Goal: Information Seeking & Learning: Learn about a topic

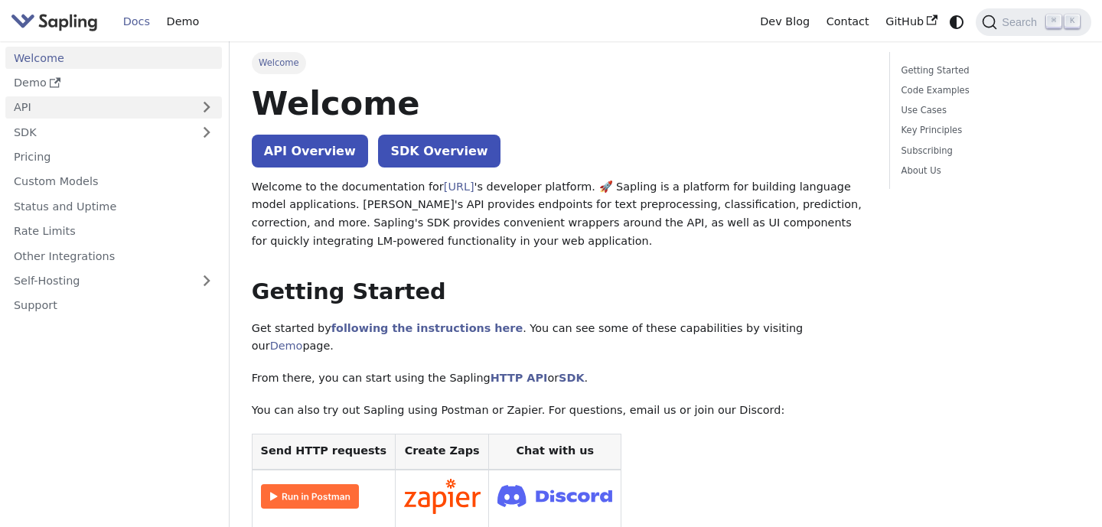
click at [144, 109] on link "API" at bounding box center [98, 107] width 186 height 22
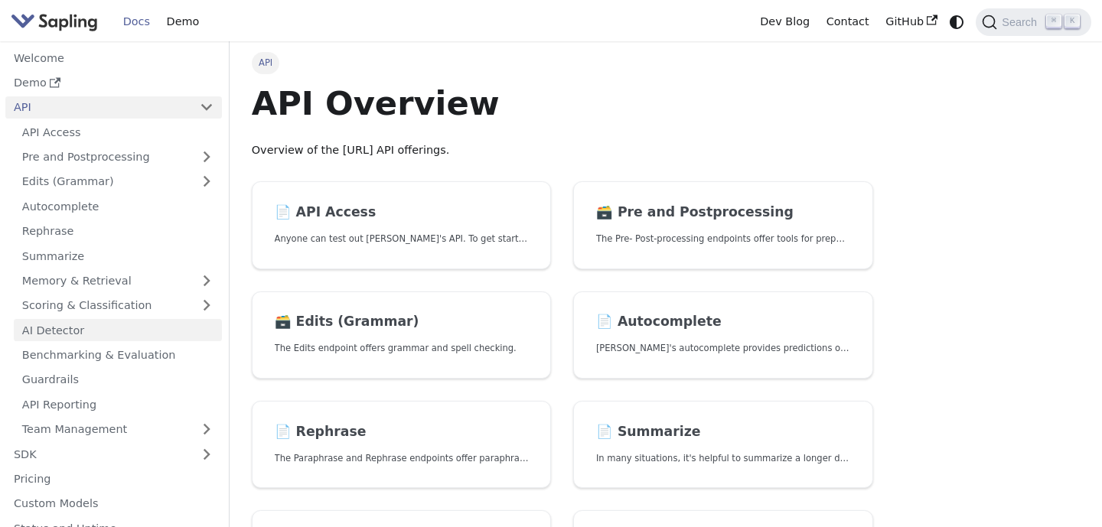
click at [76, 327] on link "AI Detector" at bounding box center [118, 330] width 208 height 22
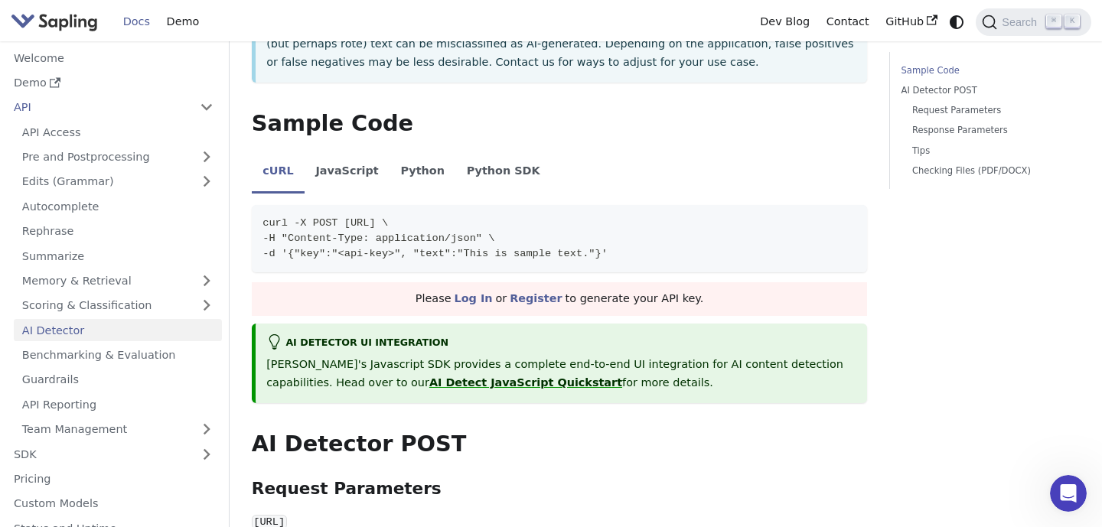
scroll to position [328, 0]
click at [413, 162] on li "Python" at bounding box center [423, 172] width 66 height 43
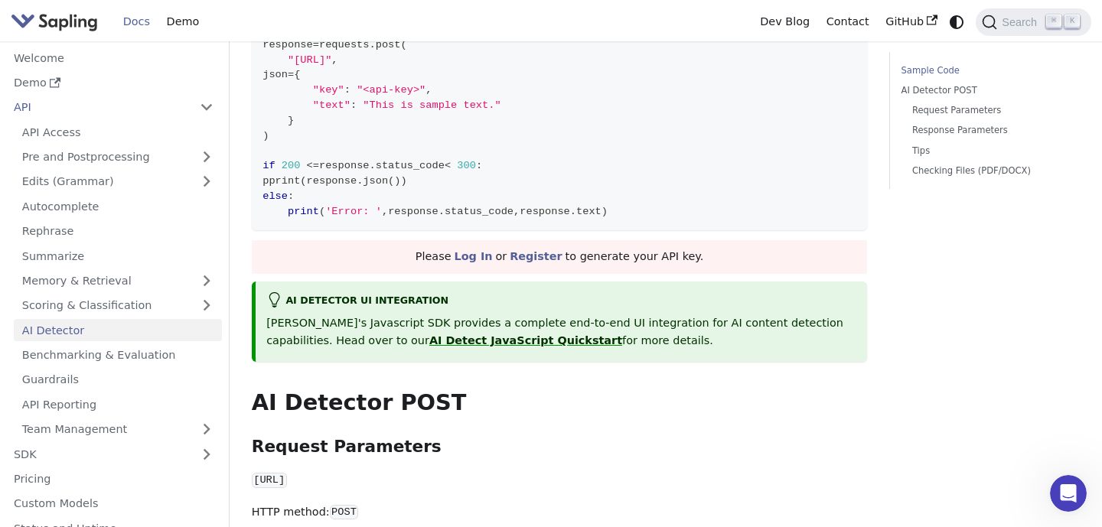
scroll to position [550, 0]
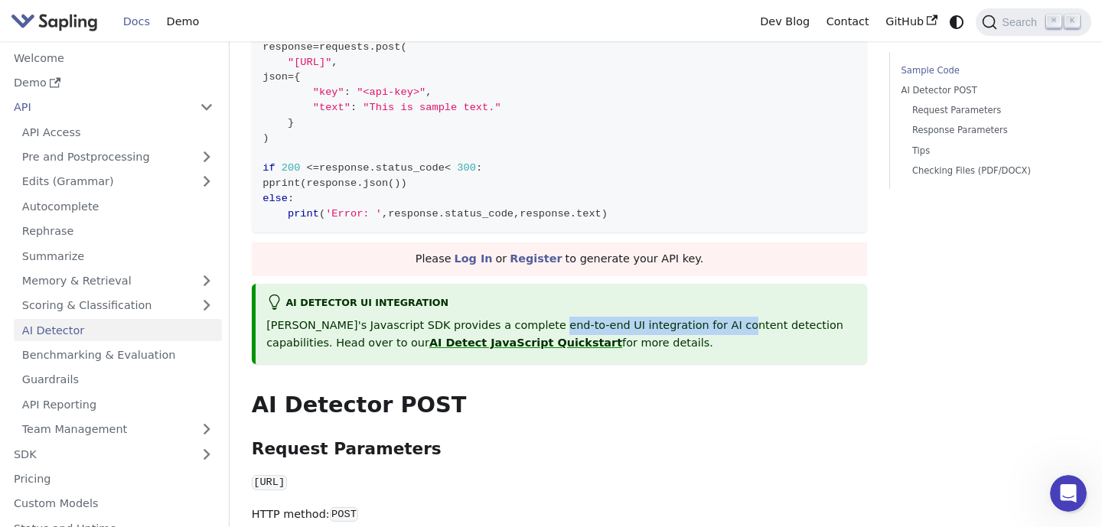
drag, startPoint x: 533, startPoint y: 325, endPoint x: 708, endPoint y: 325, distance: 175.3
click at [708, 325] on p "Sapling's Javascript SDK provides a complete end-to-end UI integration for AI c…" at bounding box center [561, 335] width 590 height 37
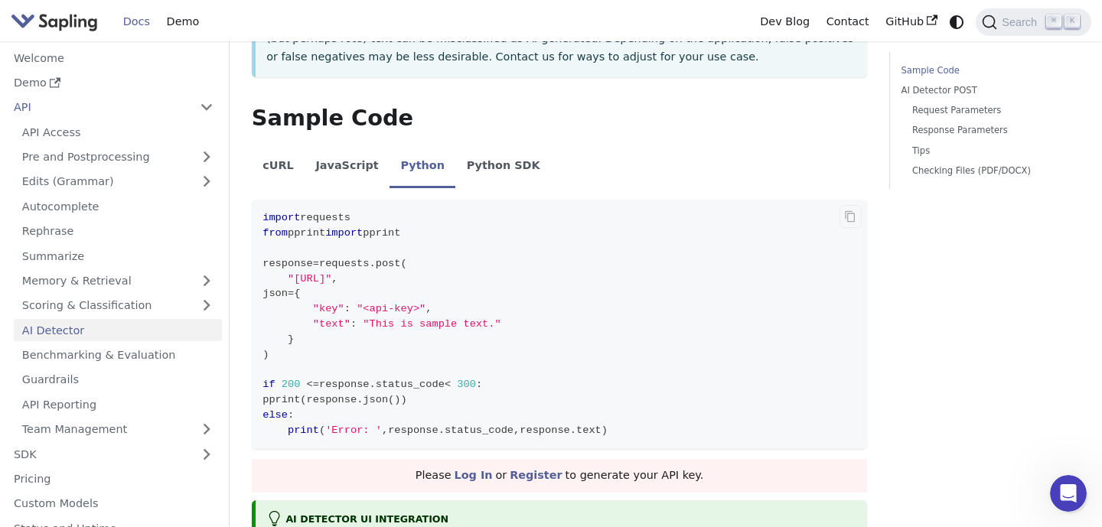
scroll to position [329, 0]
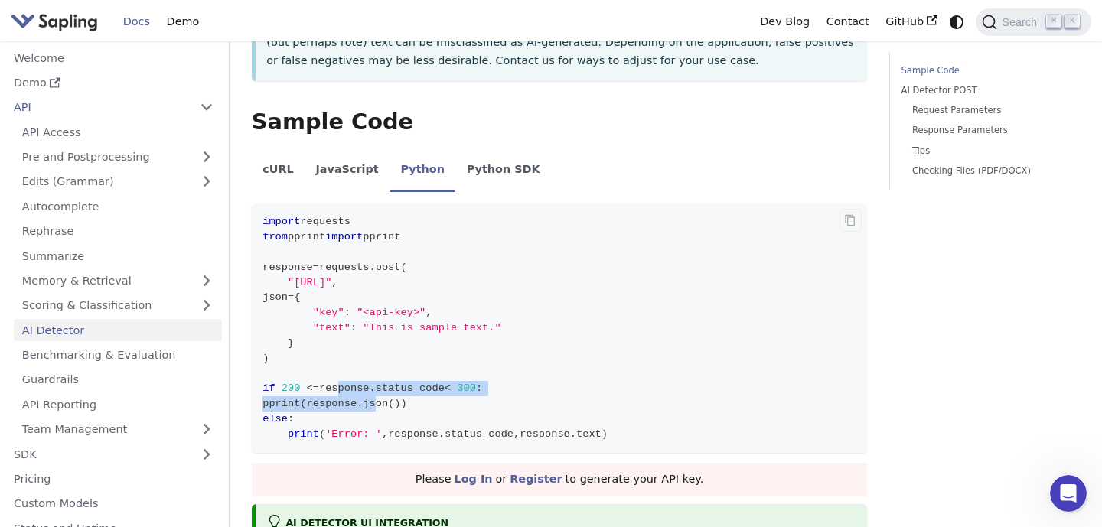
drag, startPoint x: 341, startPoint y: 390, endPoint x: 403, endPoint y: 403, distance: 63.4
click at [403, 403] on code "import requests from pprint import pprint response = requests . post ( "https:/…" at bounding box center [560, 329] width 616 height 250
click at [388, 407] on span "json" at bounding box center [375, 403] width 25 height 11
drag, startPoint x: 402, startPoint y: 409, endPoint x: 343, endPoint y: 390, distance: 62.0
click at [343, 390] on code "import requests from pprint import pprint response = requests . post ( "https:/…" at bounding box center [560, 329] width 616 height 250
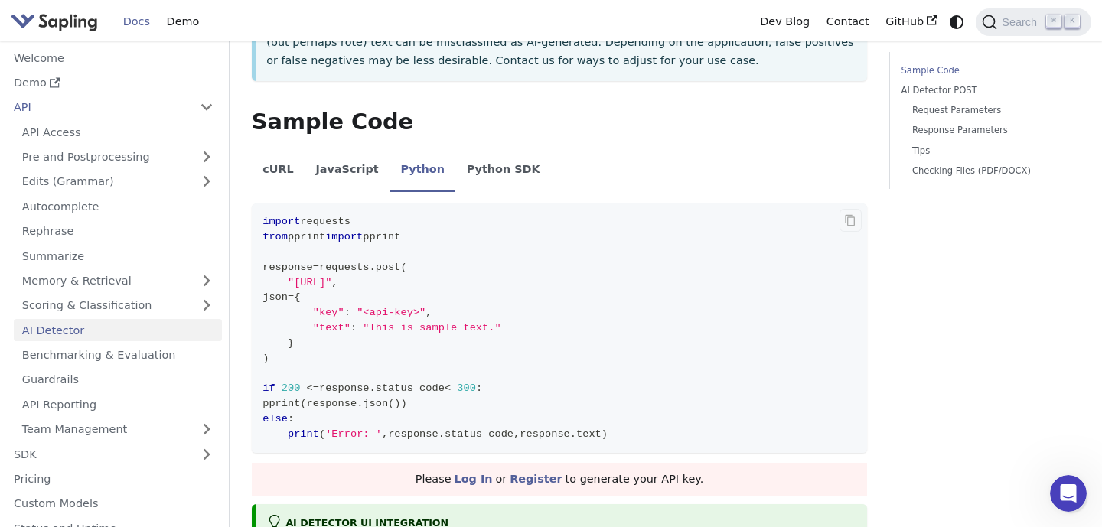
click at [560, 403] on code "import requests from pprint import pprint response = requests . post ( "https:/…" at bounding box center [560, 329] width 616 height 250
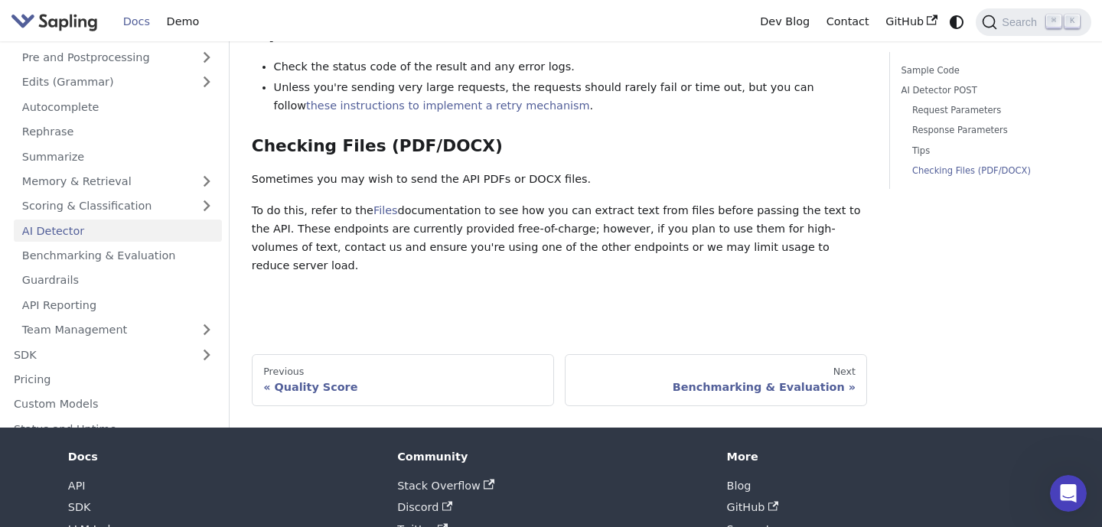
scroll to position [2365, 0]
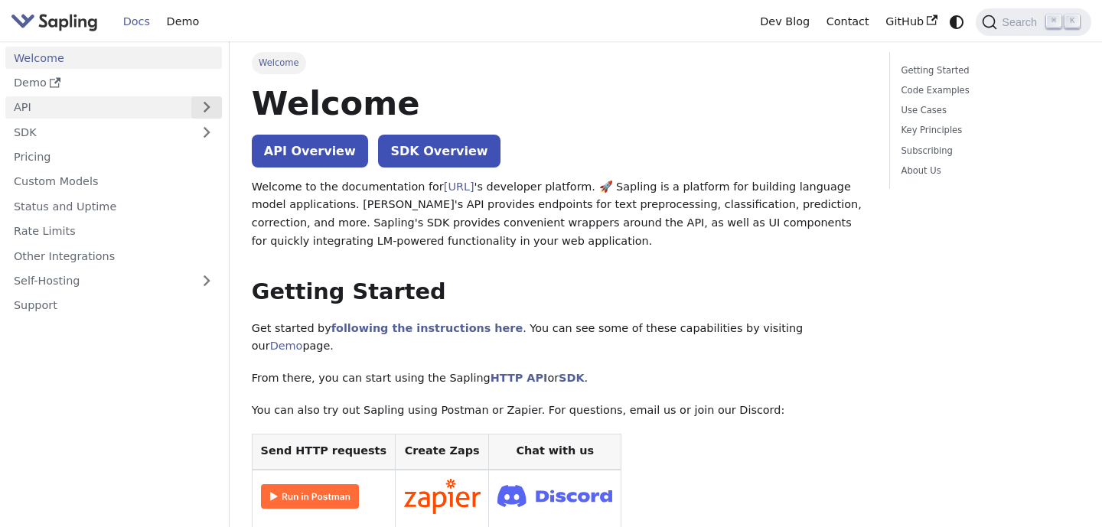
click at [206, 101] on button "Expand sidebar category 'API'" at bounding box center [206, 107] width 31 height 22
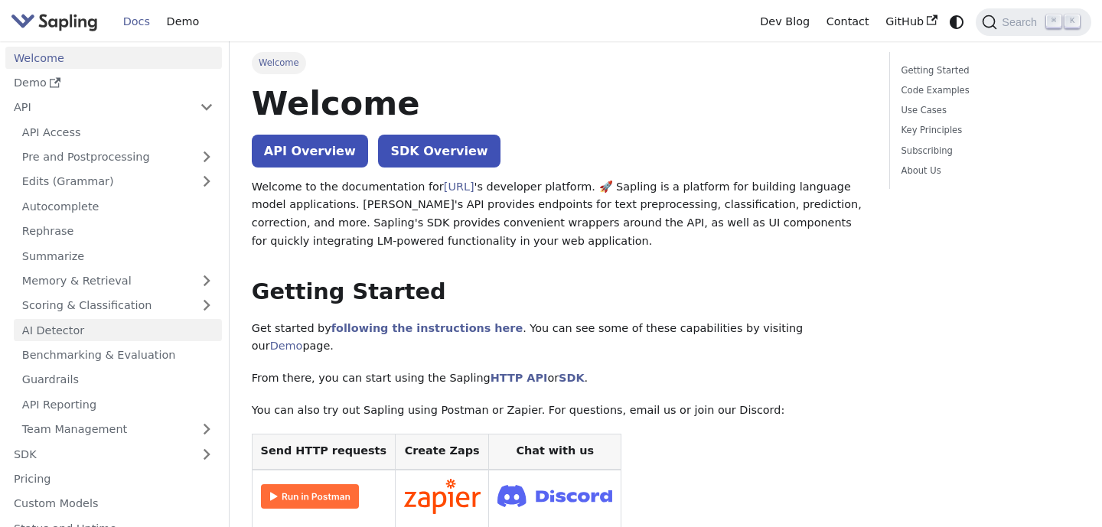
click at [88, 333] on link "AI Detector" at bounding box center [118, 330] width 208 height 22
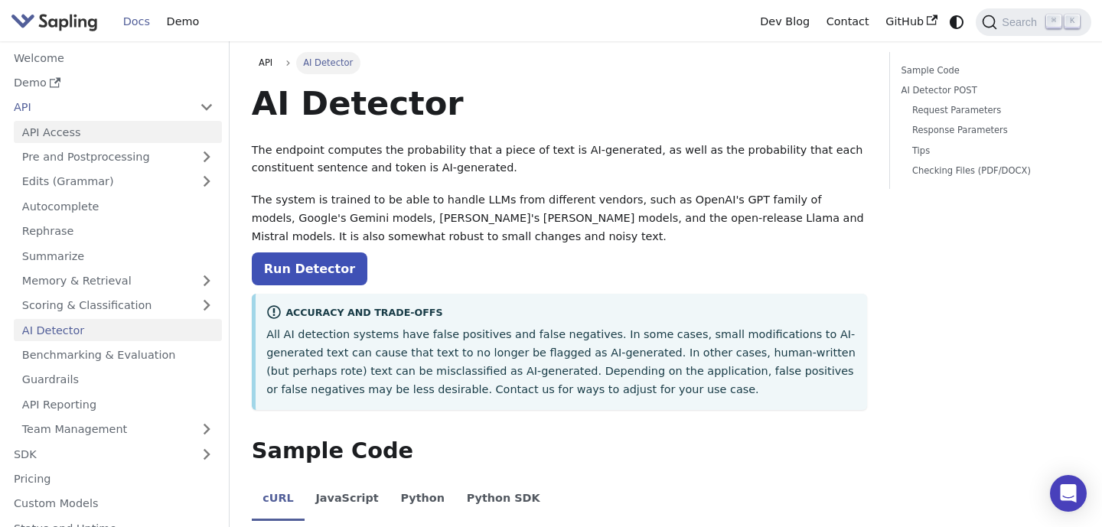
click at [155, 142] on link "API Access" at bounding box center [118, 132] width 208 height 22
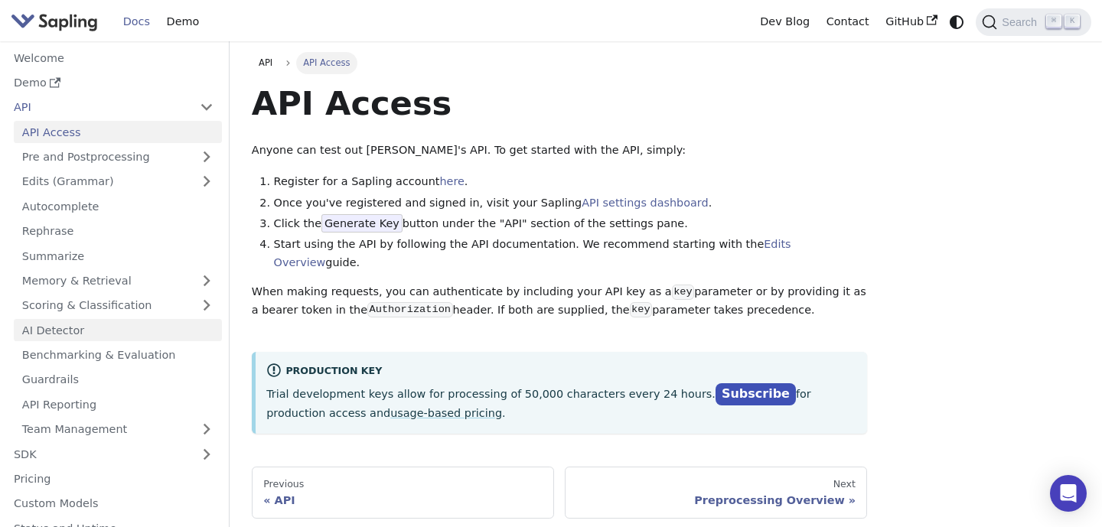
click at [82, 331] on link "AI Detector" at bounding box center [118, 330] width 208 height 22
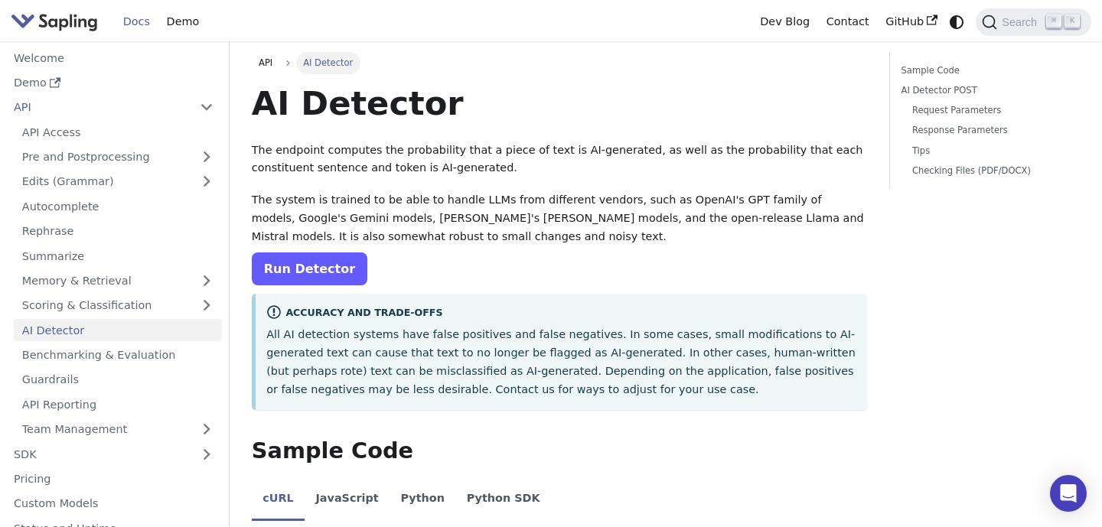
click at [321, 275] on link "Run Detector" at bounding box center [310, 269] width 116 height 33
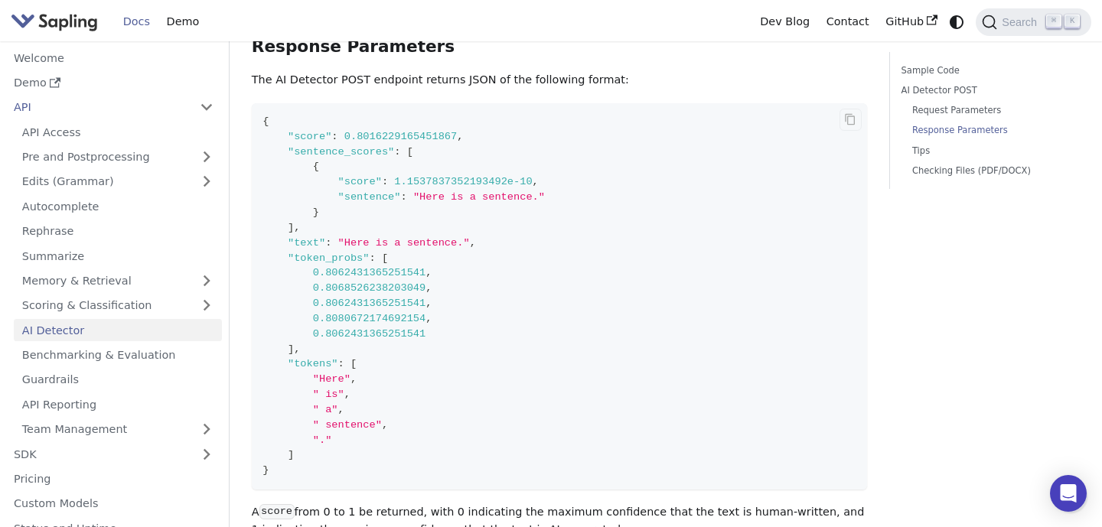
scroll to position [1349, 0]
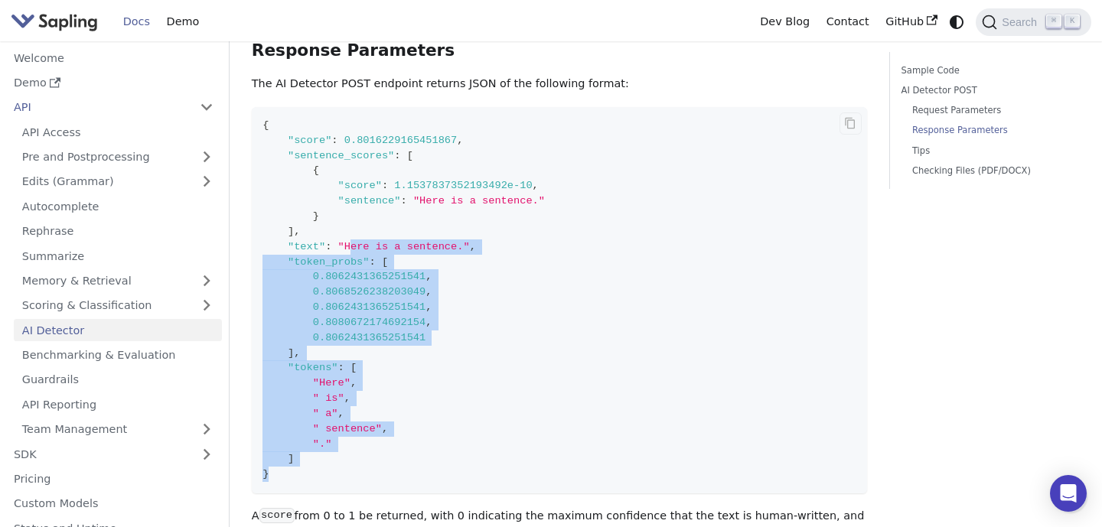
drag, startPoint x: 352, startPoint y: 252, endPoint x: 286, endPoint y: 488, distance: 245.8
click at [286, 488] on code "{ "score" : 0.8016229165451867 , "sentence_scores" : [ { "score" : 1.1537837352…" at bounding box center [560, 300] width 616 height 387
click at [449, 315] on code "{ "score" : 0.8016229165451867 , "sentence_scores" : [ { "score" : 1.1537837352…" at bounding box center [560, 300] width 616 height 387
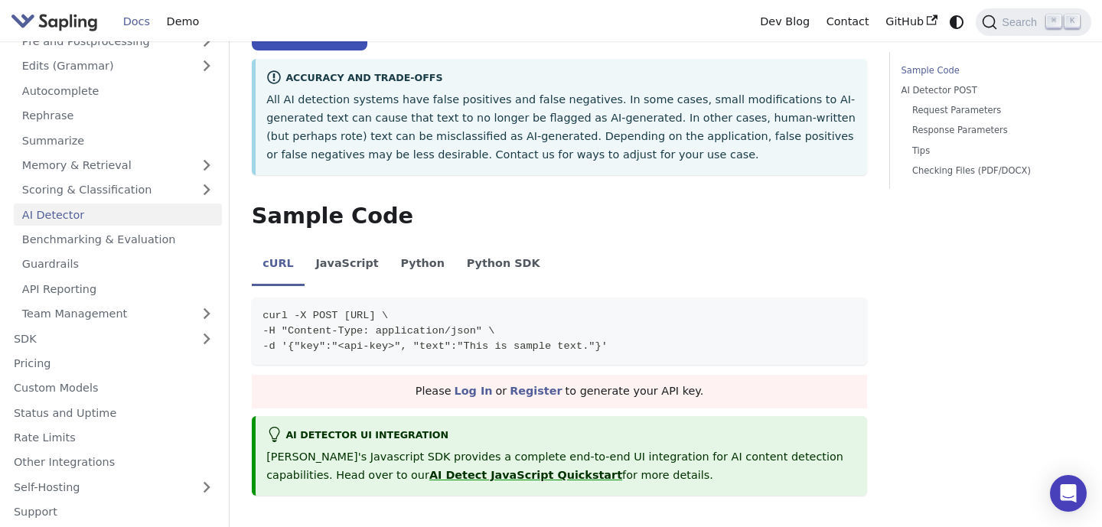
scroll to position [348, 0]
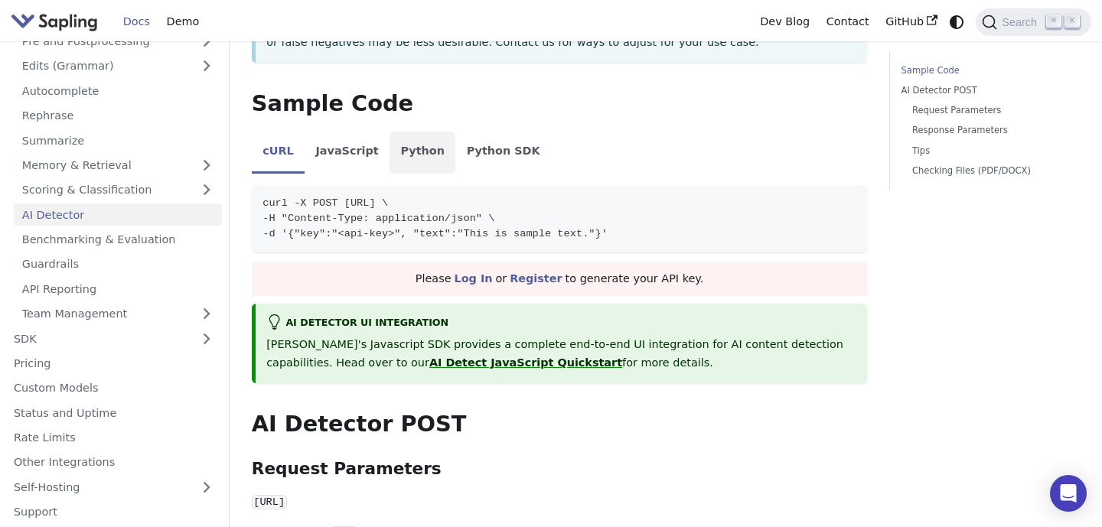
click at [413, 154] on li "Python" at bounding box center [423, 153] width 66 height 43
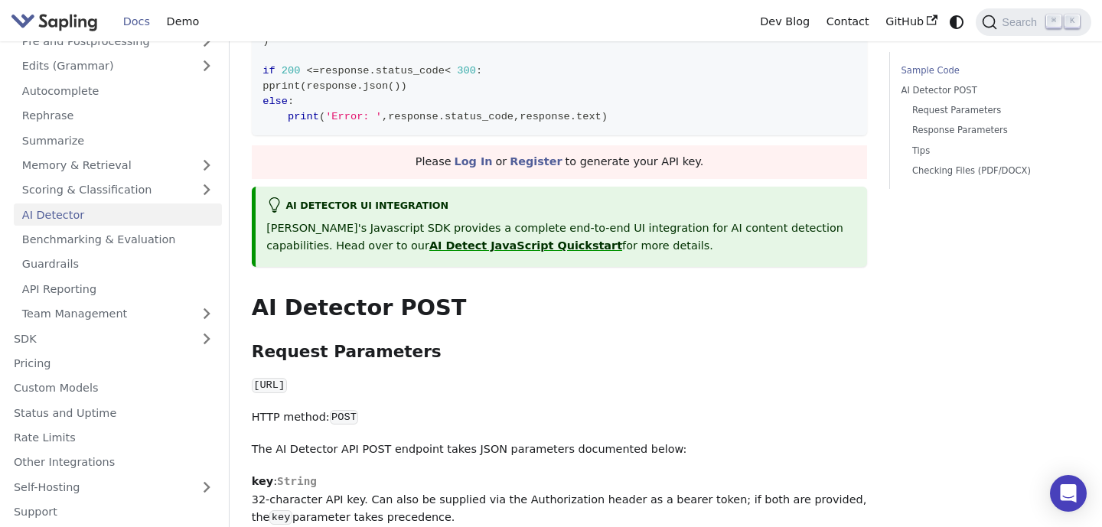
scroll to position [648, 0]
click at [90, 375] on ul "Welcome Demo API API Access Pre and Postprocessing Edits (Grammar) Autocomplete…" at bounding box center [113, 227] width 217 height 592
click at [80, 370] on link "Pricing" at bounding box center [113, 364] width 217 height 22
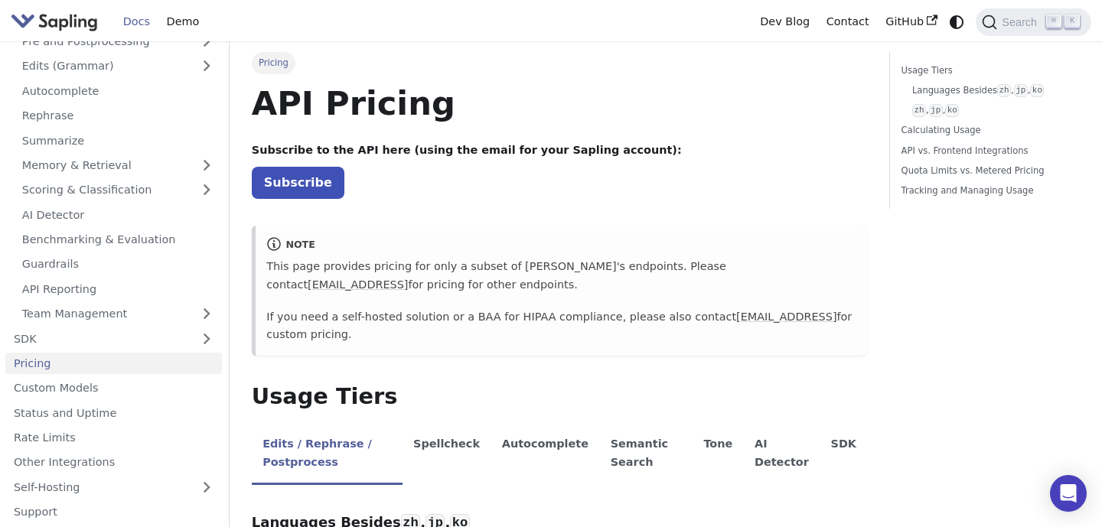
click at [56, 27] on img "Main" at bounding box center [54, 22] width 87 height 22
